Goal: Task Accomplishment & Management: Use online tool/utility

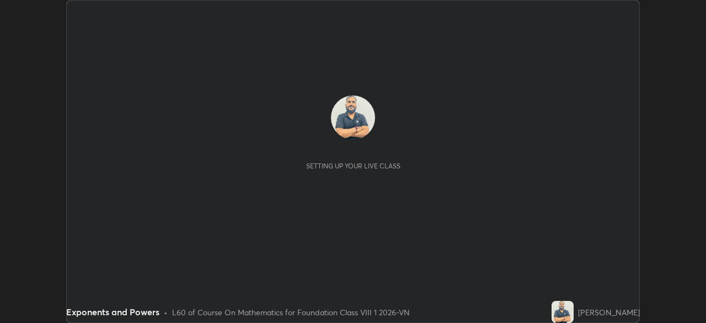
scroll to position [323, 706]
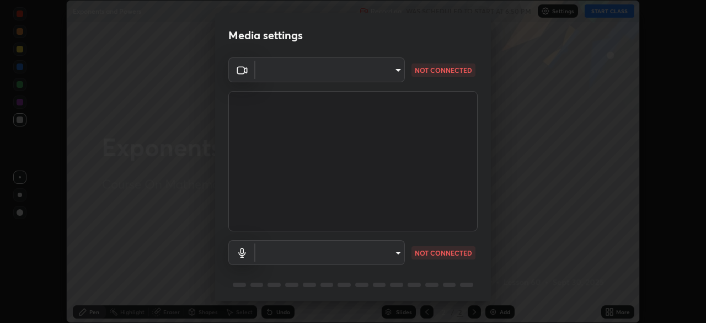
type input "9233a0e0a263b929919b735b0f084d3bf96293af2dbdf5f4a7f48b79dee29d39"
type input "communications"
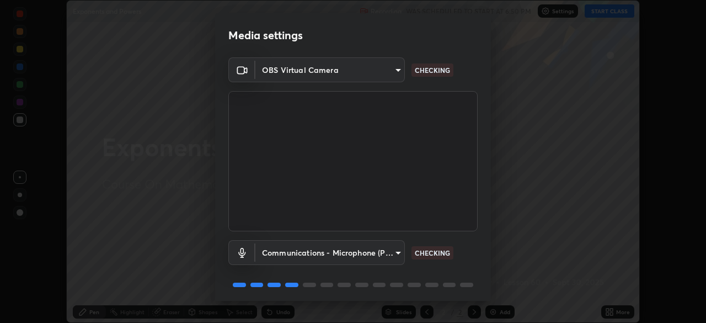
scroll to position [39, 0]
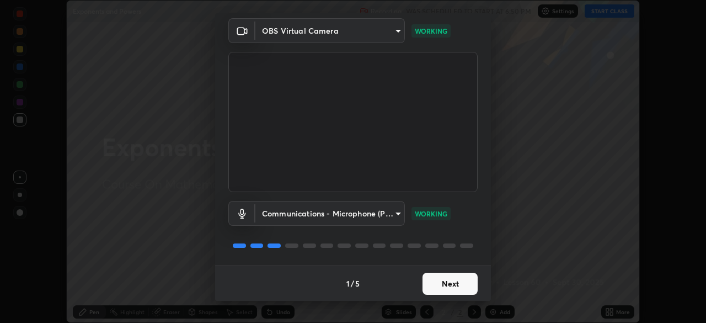
click at [450, 286] on button "Next" at bounding box center [450, 284] width 55 height 22
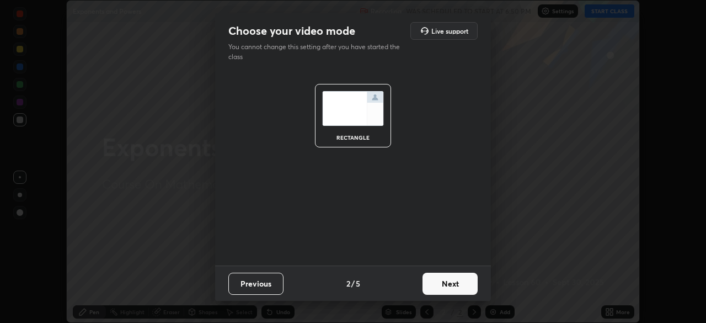
scroll to position [0, 0]
click at [450, 286] on button "Next" at bounding box center [450, 284] width 55 height 22
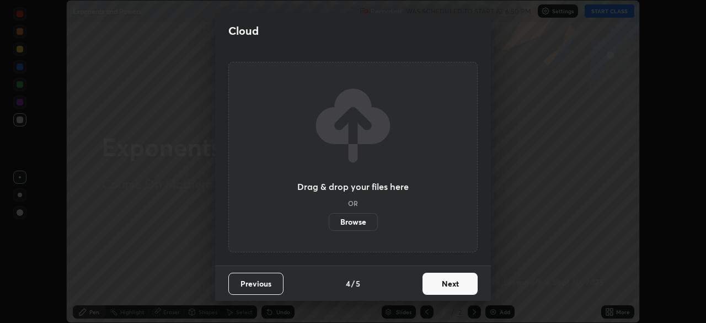
click at [452, 285] on button "Next" at bounding box center [450, 284] width 55 height 22
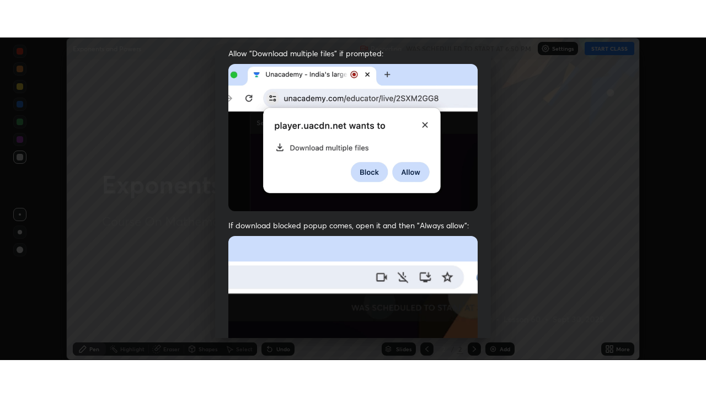
scroll to position [264, 0]
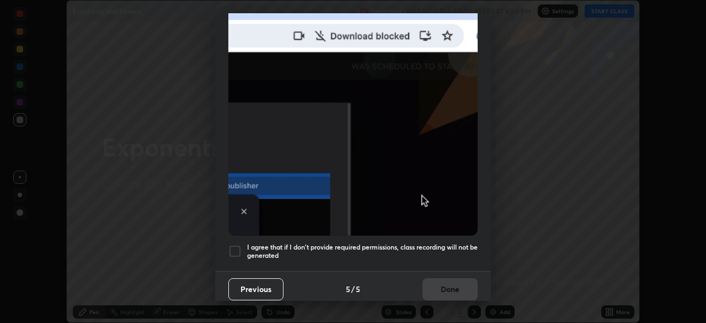
click at [235, 245] on div at bounding box center [234, 250] width 13 height 13
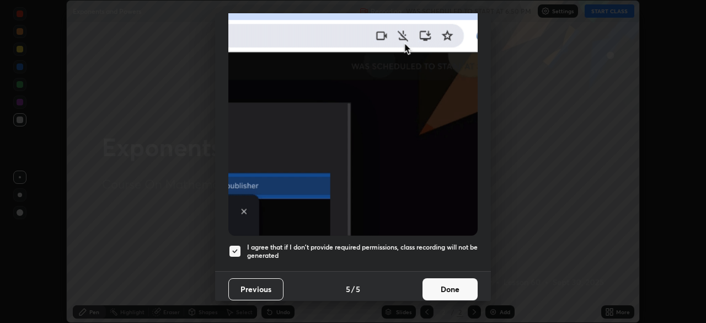
click at [446, 279] on button "Done" at bounding box center [450, 289] width 55 height 22
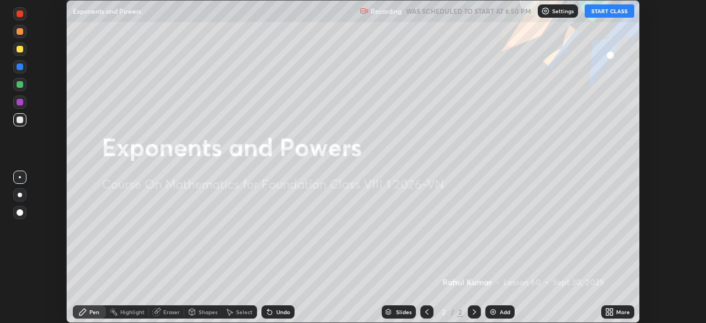
click at [610, 7] on button "START CLASS" at bounding box center [610, 10] width 50 height 13
click at [611, 313] on icon at bounding box center [611, 313] width 3 height 3
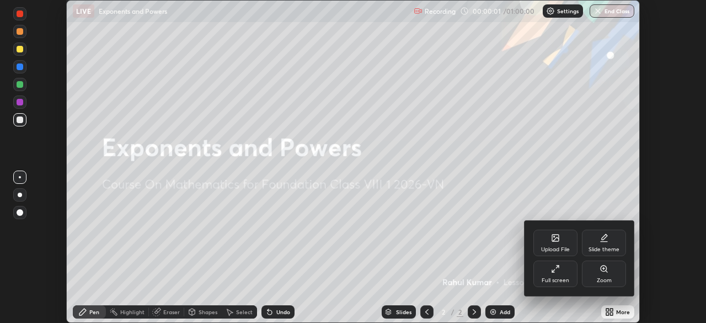
click at [566, 278] on div "Full screen" at bounding box center [556, 281] width 28 height 6
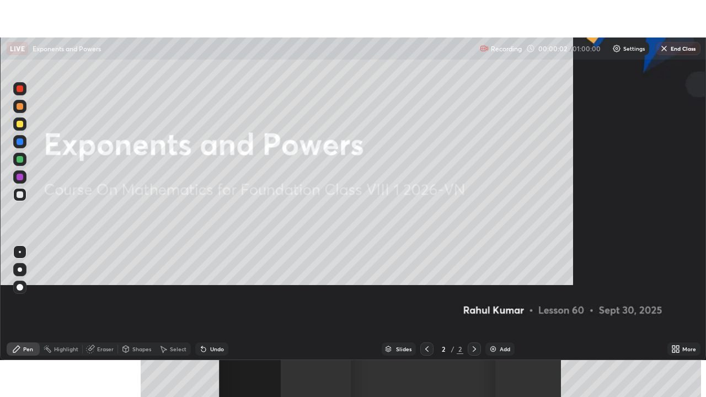
scroll to position [397, 706]
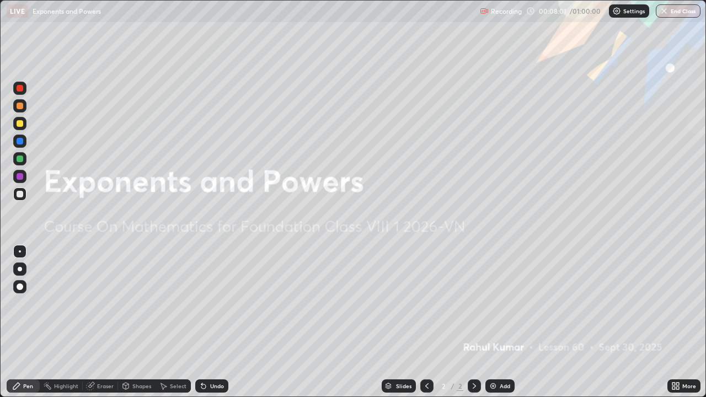
click at [500, 322] on div "Add" at bounding box center [505, 386] width 10 height 6
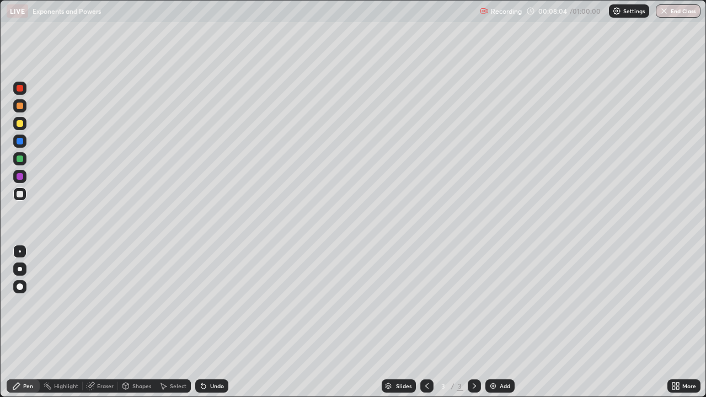
click at [21, 125] on div at bounding box center [20, 123] width 7 height 7
click at [19, 194] on div at bounding box center [20, 194] width 7 height 7
click at [20, 124] on div at bounding box center [20, 123] width 7 height 7
click at [209, 322] on div "Undo" at bounding box center [211, 386] width 33 height 13
click at [19, 198] on div at bounding box center [19, 194] width 13 height 13
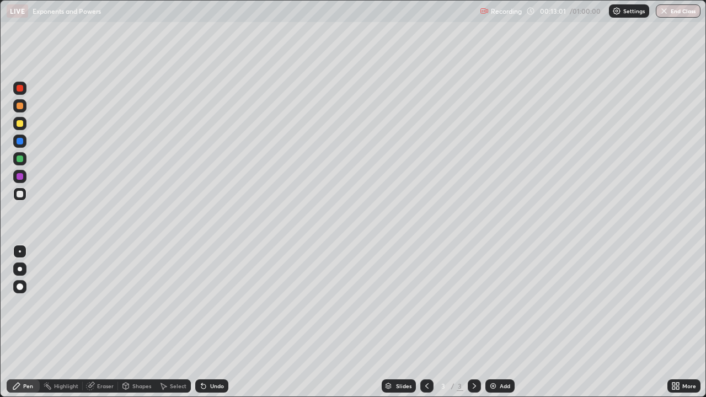
click at [212, 322] on div "Undo" at bounding box center [217, 386] width 14 height 6
click at [210, 322] on div "Undo" at bounding box center [217, 386] width 14 height 6
click at [19, 125] on div at bounding box center [20, 123] width 7 height 7
click at [211, 322] on div "Undo" at bounding box center [217, 386] width 14 height 6
click at [21, 193] on div at bounding box center [20, 194] width 7 height 7
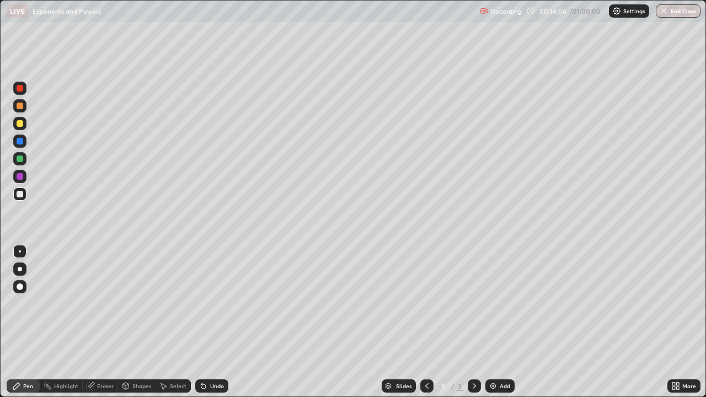
click at [500, 322] on div "Add" at bounding box center [505, 386] width 10 height 6
click at [19, 127] on div at bounding box center [19, 123] width 13 height 13
click at [22, 195] on div at bounding box center [20, 194] width 7 height 7
click at [18, 124] on div at bounding box center [20, 123] width 7 height 7
click at [19, 195] on div at bounding box center [20, 194] width 7 height 7
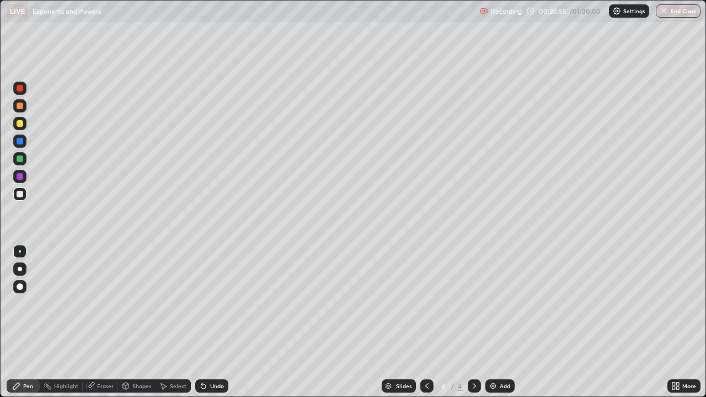
click at [249, 322] on div "Slides 4 / 4 Add" at bounding box center [447, 386] width 439 height 22
click at [210, 322] on div "Undo" at bounding box center [211, 386] width 33 height 13
click at [214, 322] on div "Undo" at bounding box center [217, 386] width 14 height 6
click at [220, 322] on div "Undo" at bounding box center [211, 386] width 33 height 13
click at [220, 322] on div "Undo" at bounding box center [217, 386] width 14 height 6
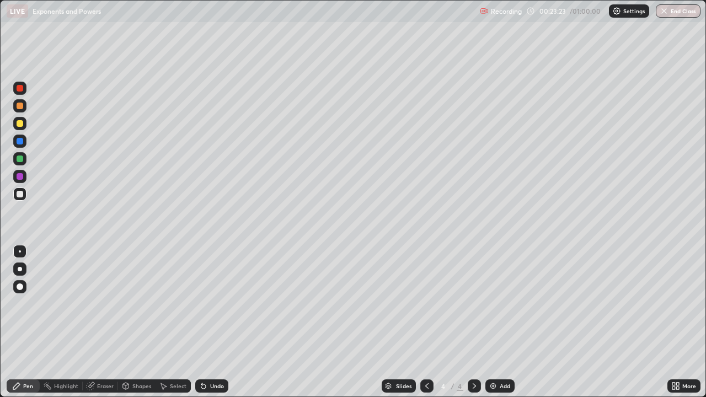
click at [221, 322] on div "Undo" at bounding box center [211, 386] width 33 height 13
click at [221, 322] on div "Undo" at bounding box center [217, 386] width 14 height 6
click at [220, 322] on div "Undo" at bounding box center [211, 386] width 33 height 13
click at [221, 322] on div "Undo" at bounding box center [217, 386] width 14 height 6
click at [223, 322] on div "Undo" at bounding box center [211, 386] width 33 height 13
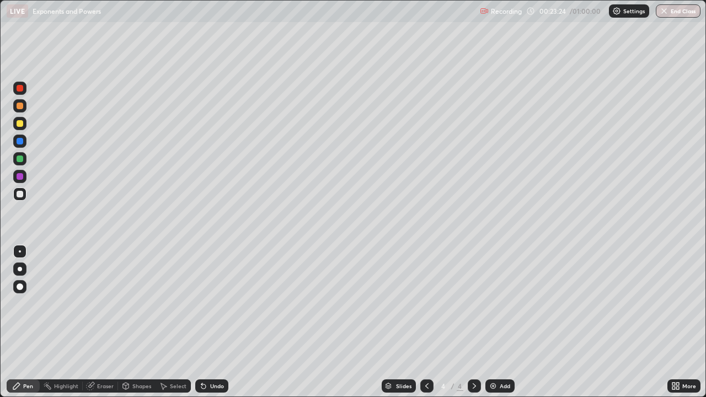
click at [223, 322] on div "Undo" at bounding box center [211, 386] width 33 height 13
click at [225, 322] on div "Undo" at bounding box center [211, 386] width 33 height 13
click at [226, 322] on div "Undo" at bounding box center [211, 386] width 33 height 13
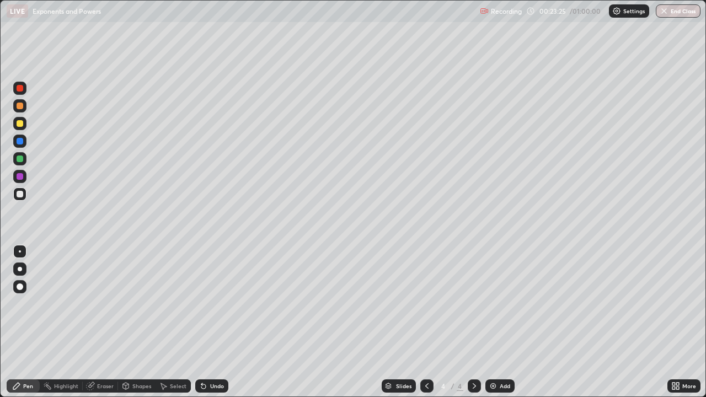
click at [225, 322] on div "Undo" at bounding box center [211, 386] width 33 height 13
click at [226, 322] on div "Undo" at bounding box center [211, 386] width 33 height 13
click at [225, 322] on div "Undo" at bounding box center [211, 386] width 33 height 13
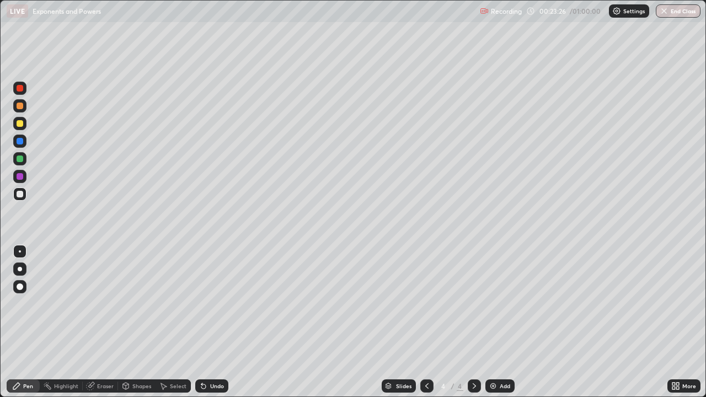
click at [226, 322] on div "Undo" at bounding box center [211, 386] width 33 height 13
click at [225, 322] on div "Undo" at bounding box center [211, 386] width 33 height 13
click at [227, 322] on div "Undo" at bounding box center [211, 386] width 33 height 13
click at [224, 322] on div "Undo" at bounding box center [211, 386] width 33 height 13
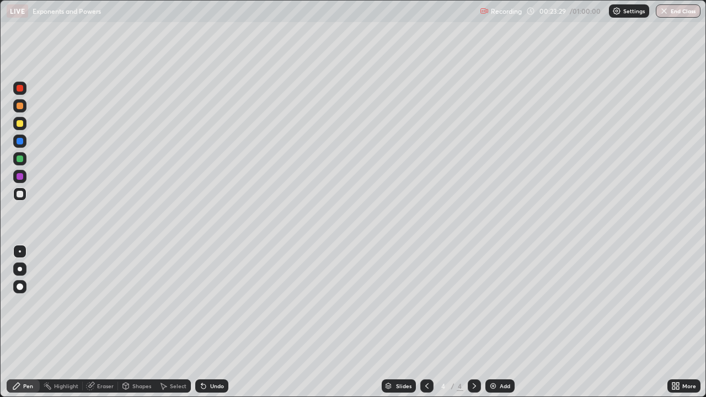
click at [211, 322] on div "Undo" at bounding box center [217, 386] width 14 height 6
click at [215, 322] on div "Undo" at bounding box center [217, 386] width 14 height 6
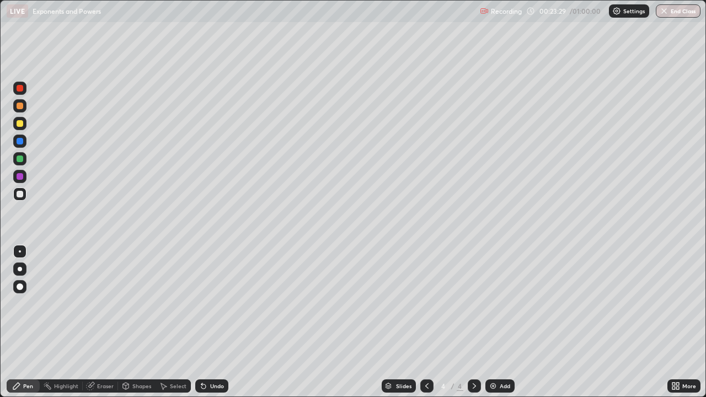
click at [215, 322] on div "Undo" at bounding box center [217, 386] width 14 height 6
click at [217, 322] on div "Undo" at bounding box center [217, 386] width 14 height 6
click at [219, 322] on div "Undo" at bounding box center [217, 386] width 14 height 6
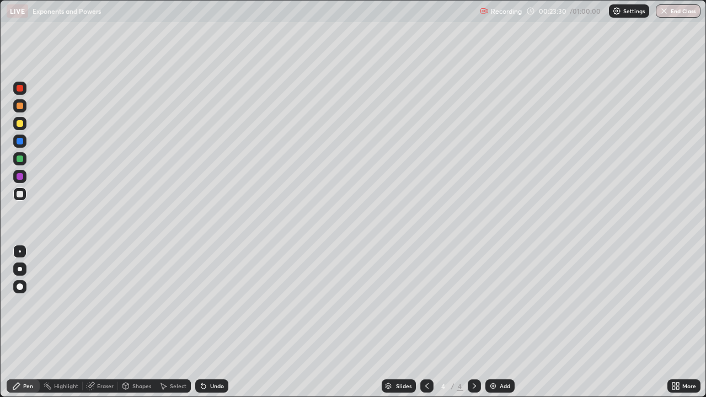
click at [219, 322] on div "Undo" at bounding box center [217, 386] width 14 height 6
click at [218, 322] on div "Undo" at bounding box center [217, 386] width 14 height 6
click at [217, 322] on div "Undo" at bounding box center [217, 386] width 14 height 6
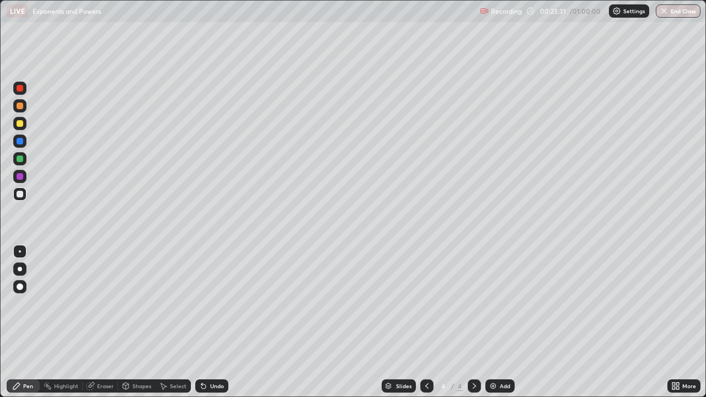
click at [218, 322] on div "Undo" at bounding box center [217, 386] width 14 height 6
click at [217, 322] on div "Undo" at bounding box center [217, 386] width 14 height 6
click at [218, 322] on div "Undo" at bounding box center [217, 386] width 14 height 6
click at [221, 322] on div "Undo" at bounding box center [211, 386] width 33 height 13
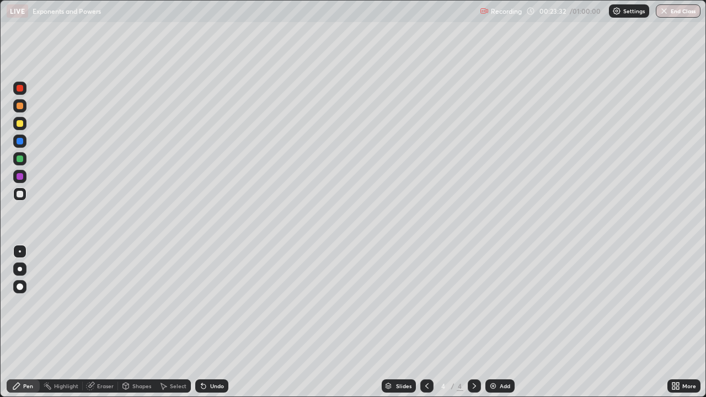
click at [221, 322] on div "Undo" at bounding box center [211, 386] width 33 height 13
click at [223, 322] on div "Undo" at bounding box center [211, 386] width 33 height 13
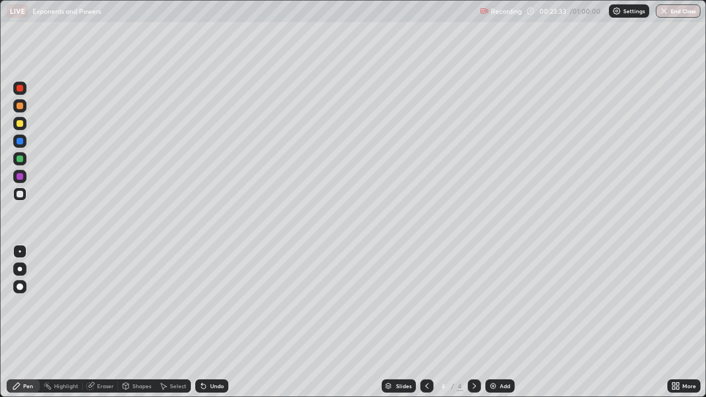
click at [223, 322] on div "Undo" at bounding box center [211, 386] width 33 height 13
click at [222, 322] on div "Undo" at bounding box center [211, 386] width 33 height 13
click at [218, 322] on div "Undo" at bounding box center [211, 386] width 33 height 13
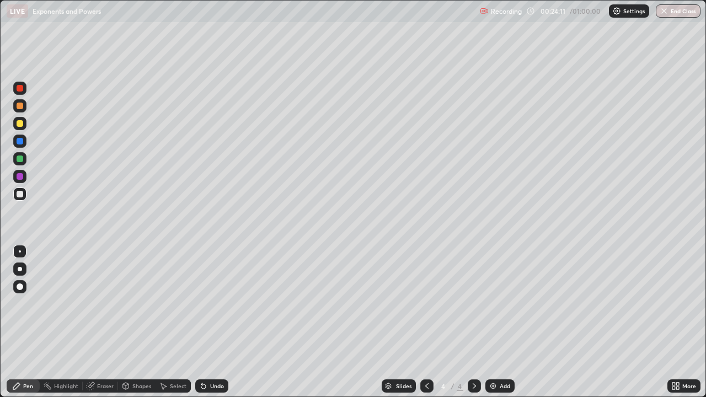
click at [496, 322] on img at bounding box center [493, 386] width 9 height 9
click at [20, 124] on div at bounding box center [20, 123] width 7 height 7
click at [215, 322] on div "Undo" at bounding box center [217, 386] width 14 height 6
click at [216, 322] on div "Undo" at bounding box center [217, 386] width 14 height 6
click at [218, 322] on div "Undo" at bounding box center [217, 386] width 14 height 6
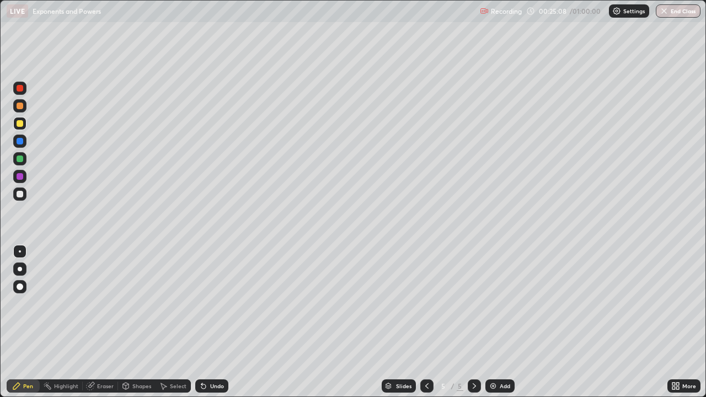
click at [212, 322] on div "Undo" at bounding box center [217, 386] width 14 height 6
click at [221, 322] on div "Undo" at bounding box center [217, 386] width 14 height 6
click at [21, 194] on div at bounding box center [20, 194] width 7 height 7
click at [201, 322] on icon at bounding box center [201, 383] width 1 height 1
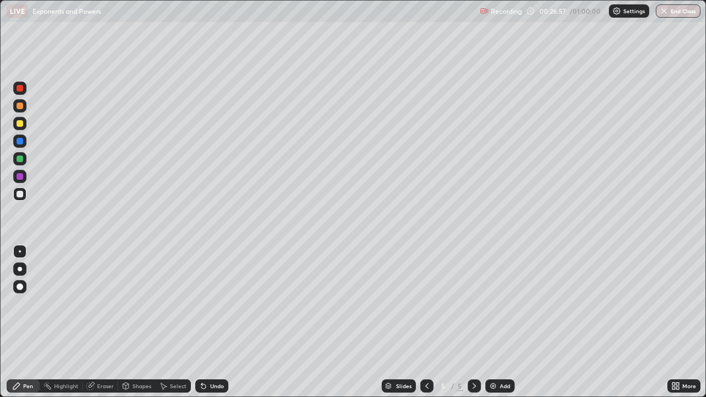
click at [207, 322] on div "Undo" at bounding box center [211, 386] width 33 height 13
click at [211, 322] on div "Undo" at bounding box center [217, 386] width 14 height 6
click at [106, 322] on div "Eraser" at bounding box center [105, 386] width 17 height 6
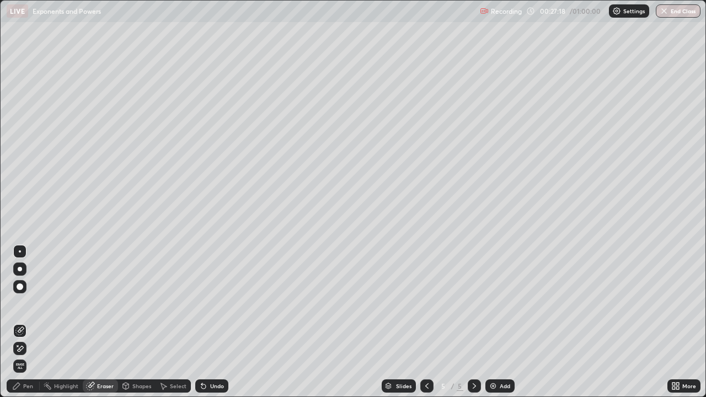
click at [26, 322] on div "Pen" at bounding box center [23, 386] width 33 height 13
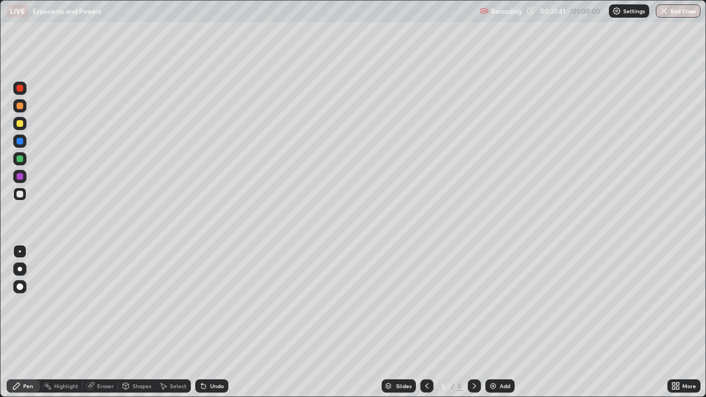
click at [494, 322] on img at bounding box center [493, 386] width 9 height 9
click at [19, 124] on div at bounding box center [20, 123] width 7 height 7
click at [17, 196] on div at bounding box center [19, 194] width 13 height 13
click at [201, 322] on icon at bounding box center [203, 386] width 9 height 9
click at [210, 322] on div "Undo" at bounding box center [217, 386] width 14 height 6
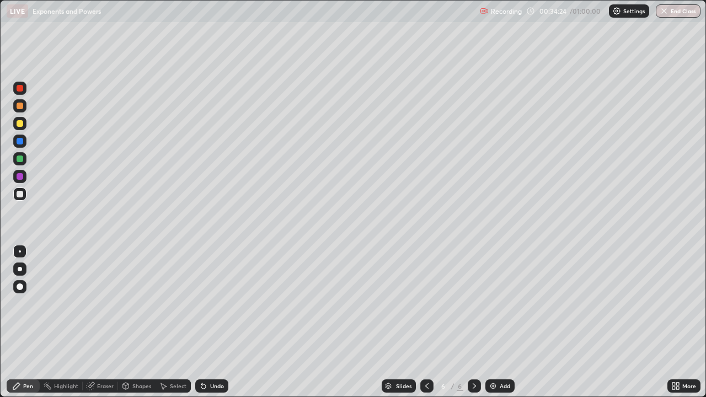
click at [207, 322] on div "Undo" at bounding box center [211, 386] width 33 height 13
click at [222, 322] on div "Undo" at bounding box center [217, 386] width 14 height 6
click at [222, 322] on div "Undo" at bounding box center [211, 386] width 33 height 13
click at [218, 322] on div "Undo" at bounding box center [217, 386] width 14 height 6
click at [216, 322] on div "Undo" at bounding box center [217, 386] width 14 height 6
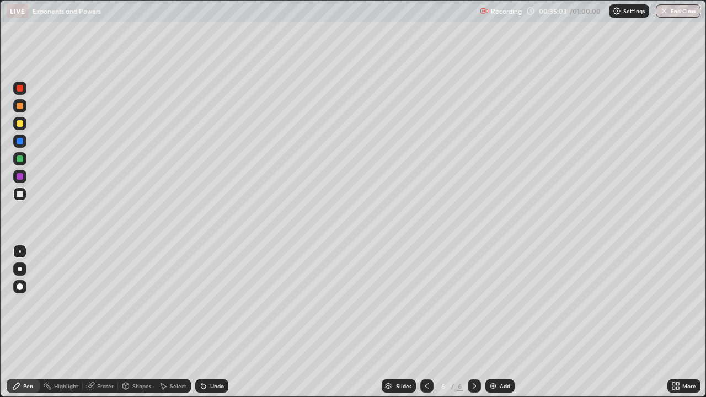
click at [218, 322] on div "Undo" at bounding box center [217, 386] width 14 height 6
click at [493, 322] on img at bounding box center [493, 386] width 9 height 9
click at [22, 126] on div at bounding box center [20, 123] width 7 height 7
click at [210, 322] on div "Undo" at bounding box center [211, 386] width 33 height 13
click at [216, 322] on div "Undo" at bounding box center [211, 386] width 33 height 13
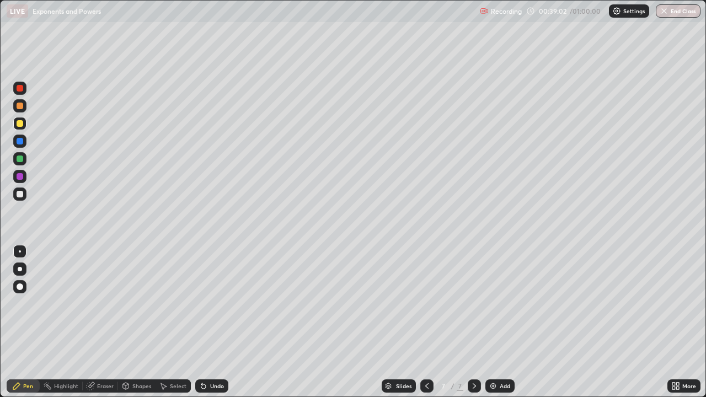
click at [222, 322] on div "Undo" at bounding box center [211, 386] width 33 height 13
click at [225, 322] on div "Undo" at bounding box center [211, 386] width 33 height 13
click at [17, 196] on div at bounding box center [20, 194] width 7 height 7
click at [216, 322] on div "Undo" at bounding box center [217, 386] width 14 height 6
click at [221, 322] on div "Undo" at bounding box center [217, 386] width 14 height 6
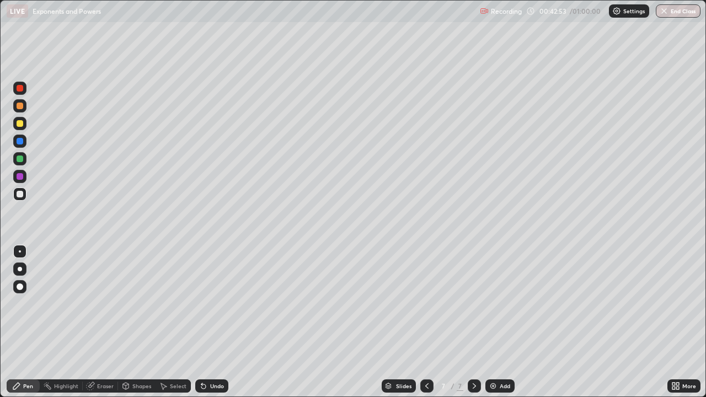
click at [213, 322] on div "Undo" at bounding box center [211, 386] width 33 height 13
click at [215, 322] on div "Undo" at bounding box center [211, 386] width 33 height 13
click at [678, 14] on button "End Class" at bounding box center [679, 10] width 44 height 13
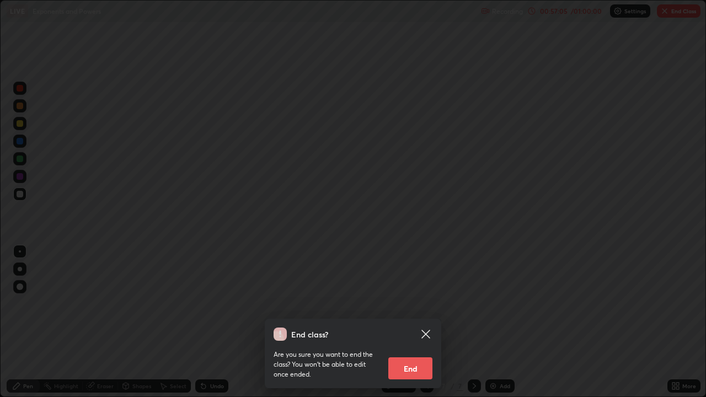
click at [419, 322] on button "End" at bounding box center [410, 369] width 44 height 22
